Goal: Task Accomplishment & Management: Manage account settings

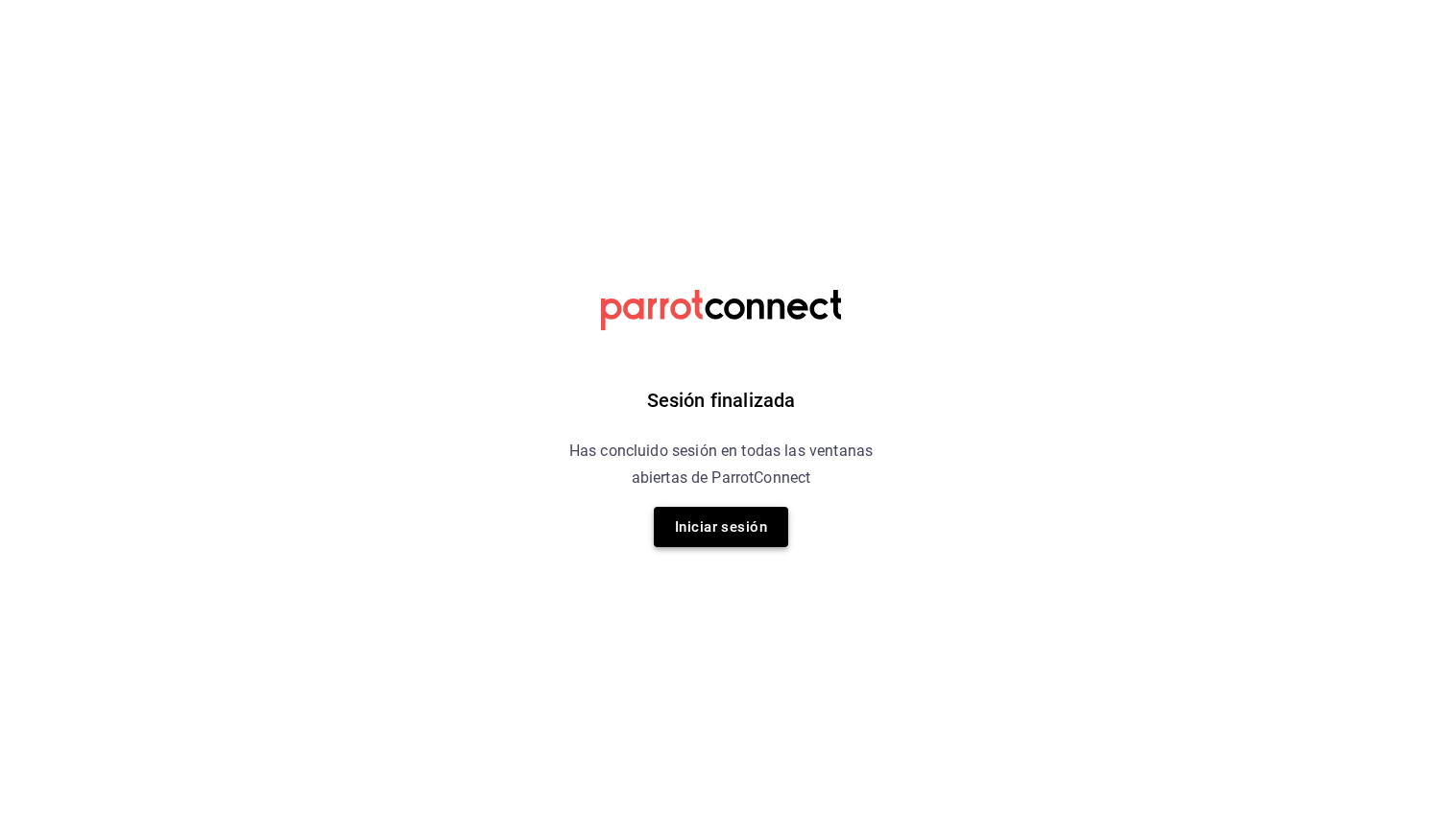
click at [769, 530] on button "Iniciar sesión" at bounding box center [721, 527] width 134 height 40
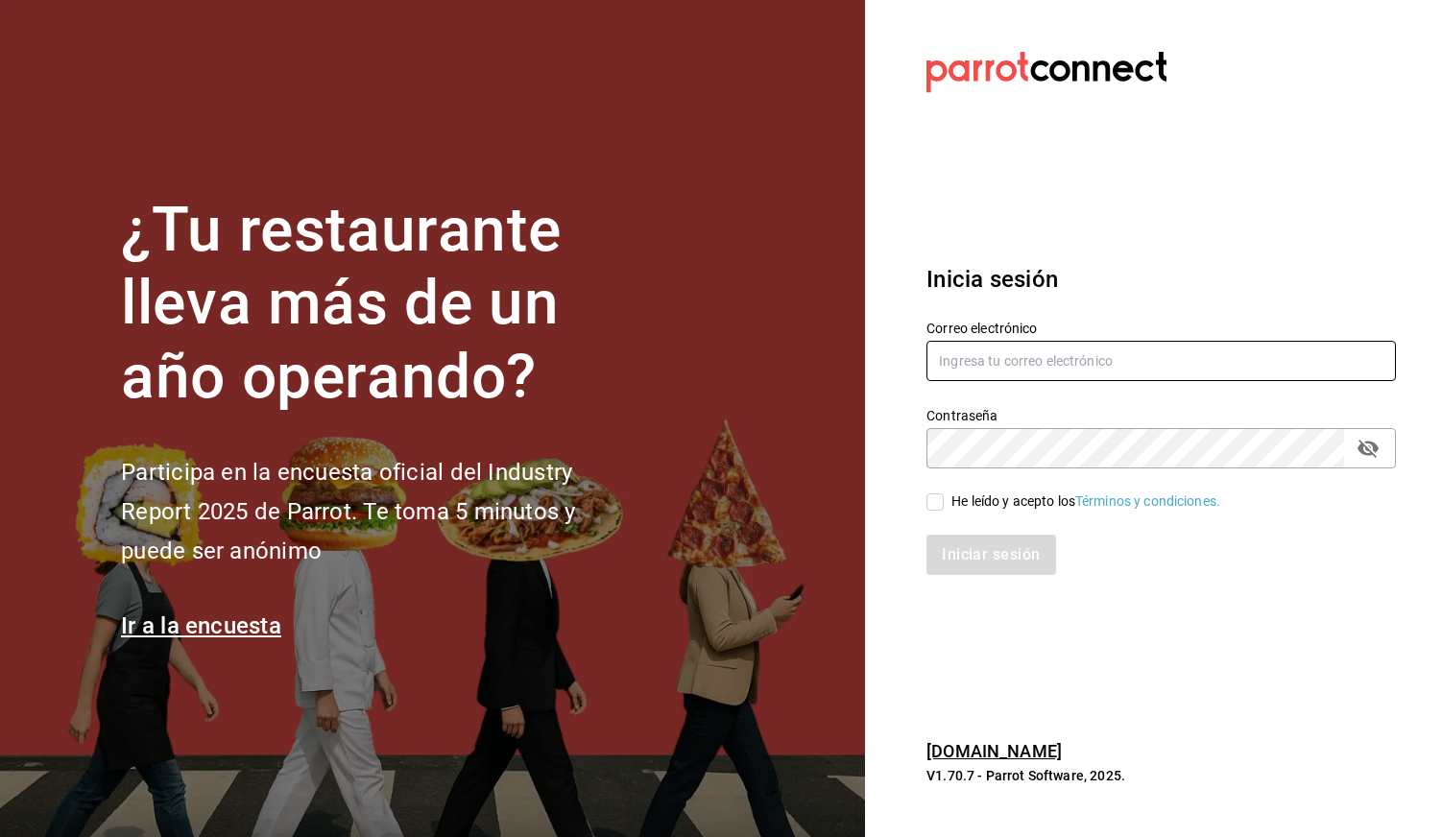
click at [1096, 363] on input "text" at bounding box center [1160, 361] width 469 height 40
type input "victor.garcia.oficial@gmail.com"
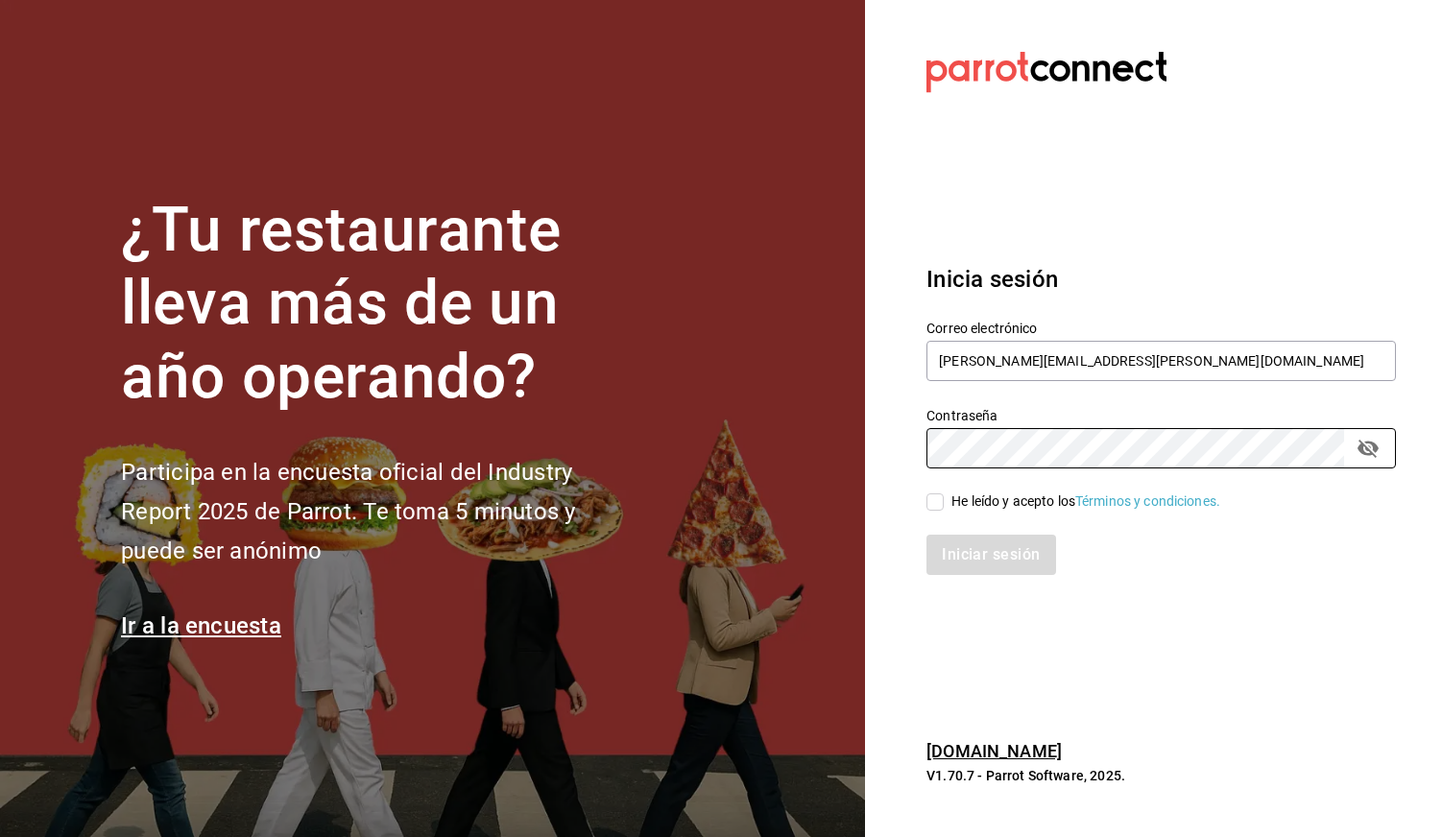
click at [944, 501] on span "He leído y acepto los Términos y condiciones." at bounding box center [1082, 502] width 276 height 20
click at [944, 501] on input "He leído y acepto los Términos y condiciones." at bounding box center [934, 501] width 17 height 17
checkbox input "true"
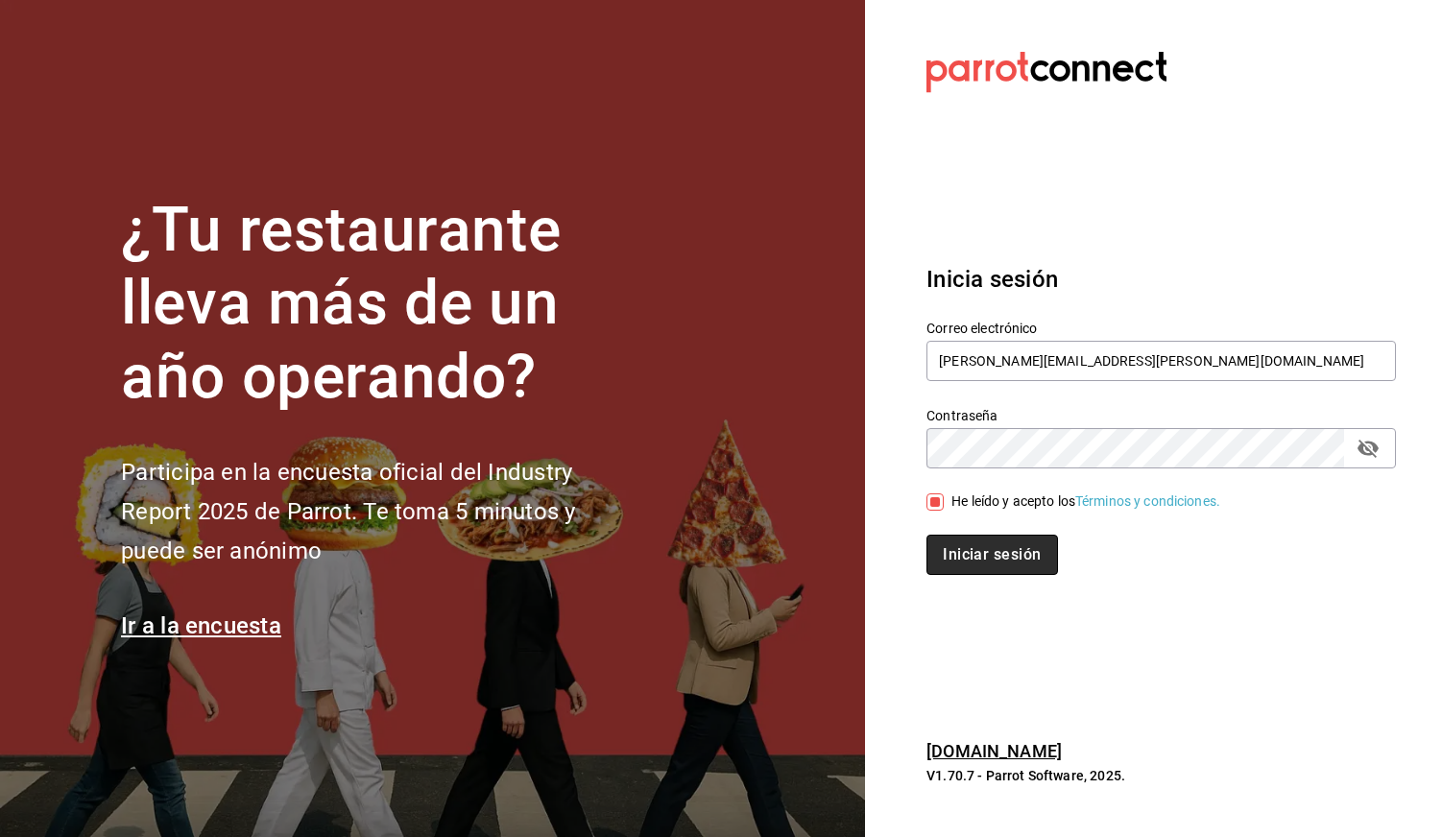
click at [996, 557] on button "Iniciar sesión" at bounding box center [991, 555] width 131 height 40
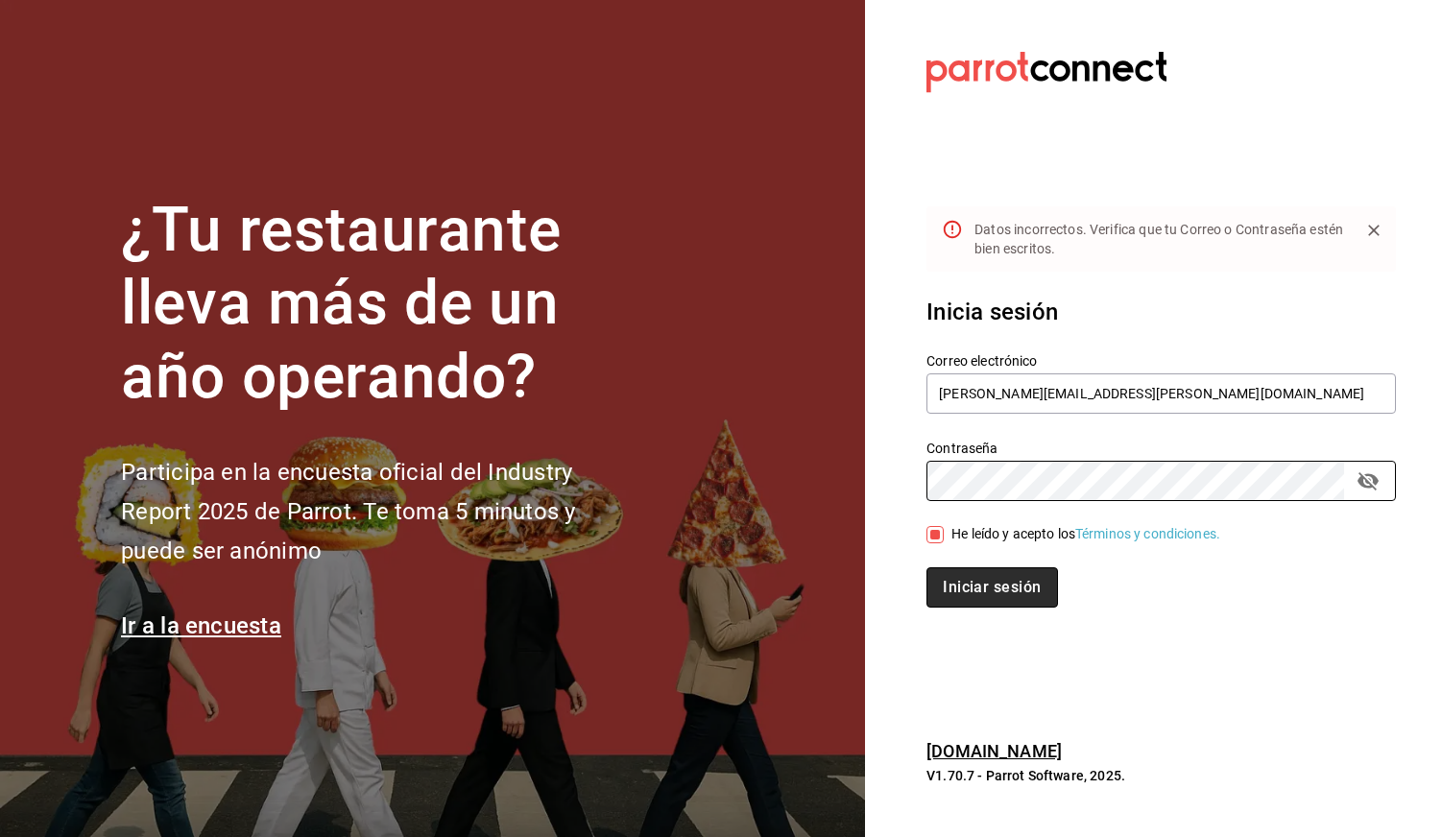
click at [1029, 586] on button "Iniciar sesión" at bounding box center [991, 587] width 131 height 40
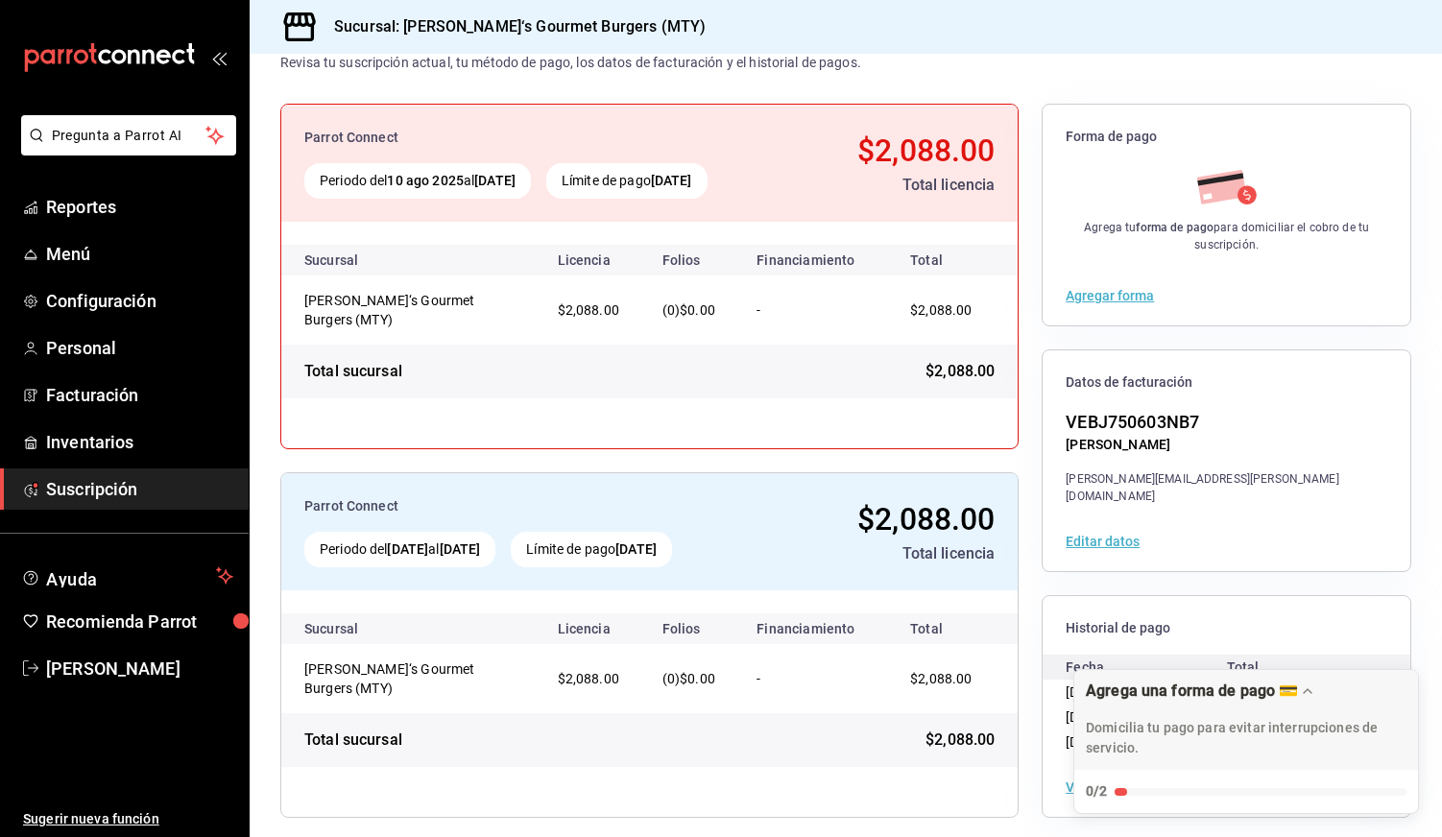
scroll to position [149, 0]
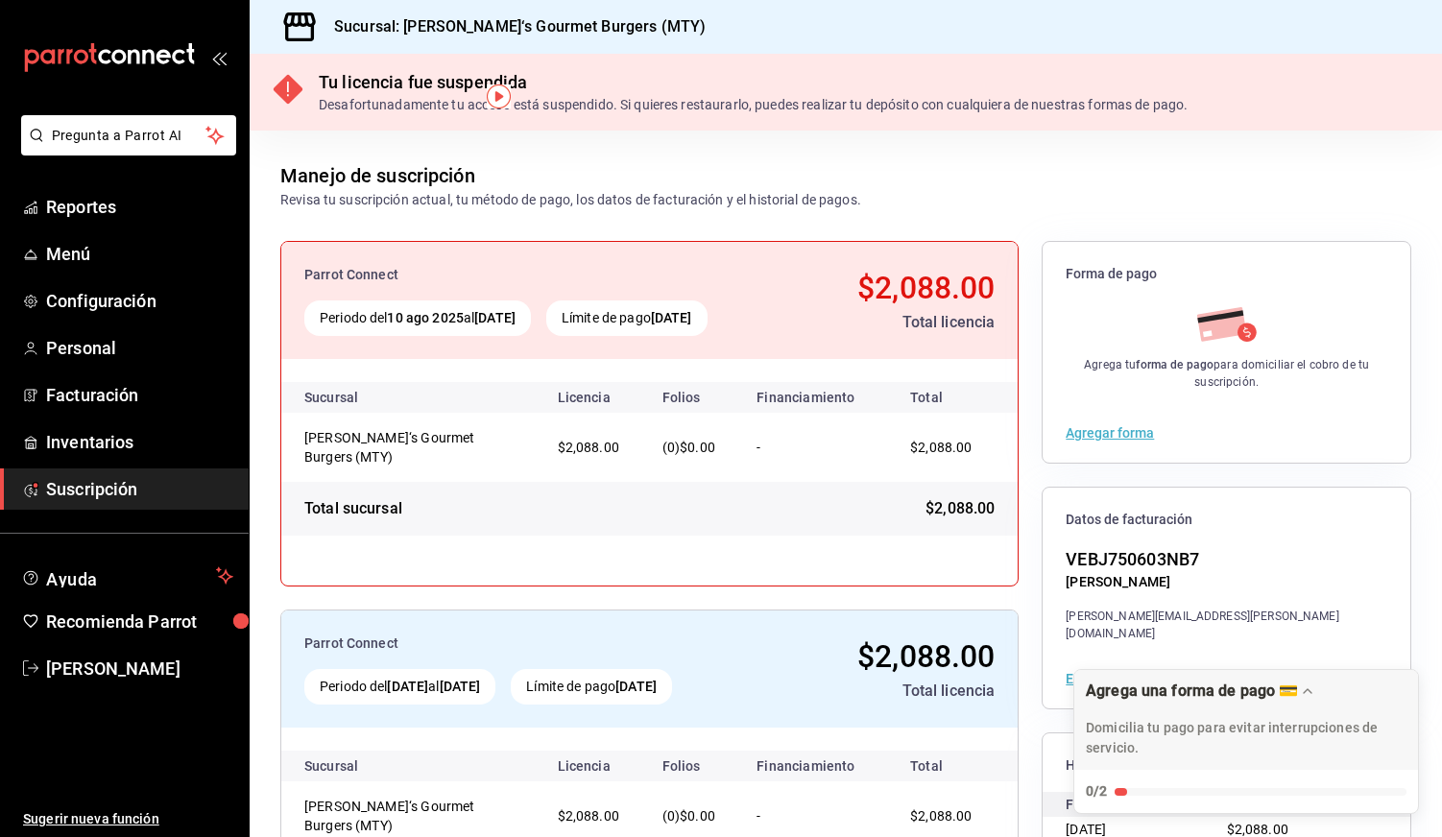
scroll to position [149, 0]
